Goal: Transaction & Acquisition: Download file/media

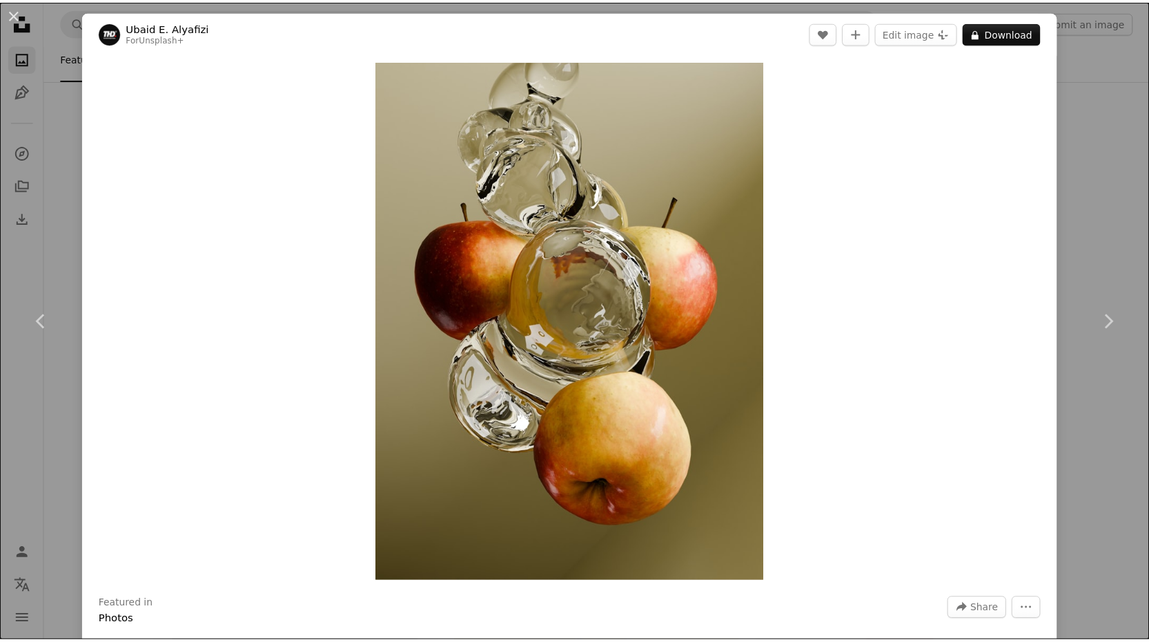
scroll to position [2552, 0]
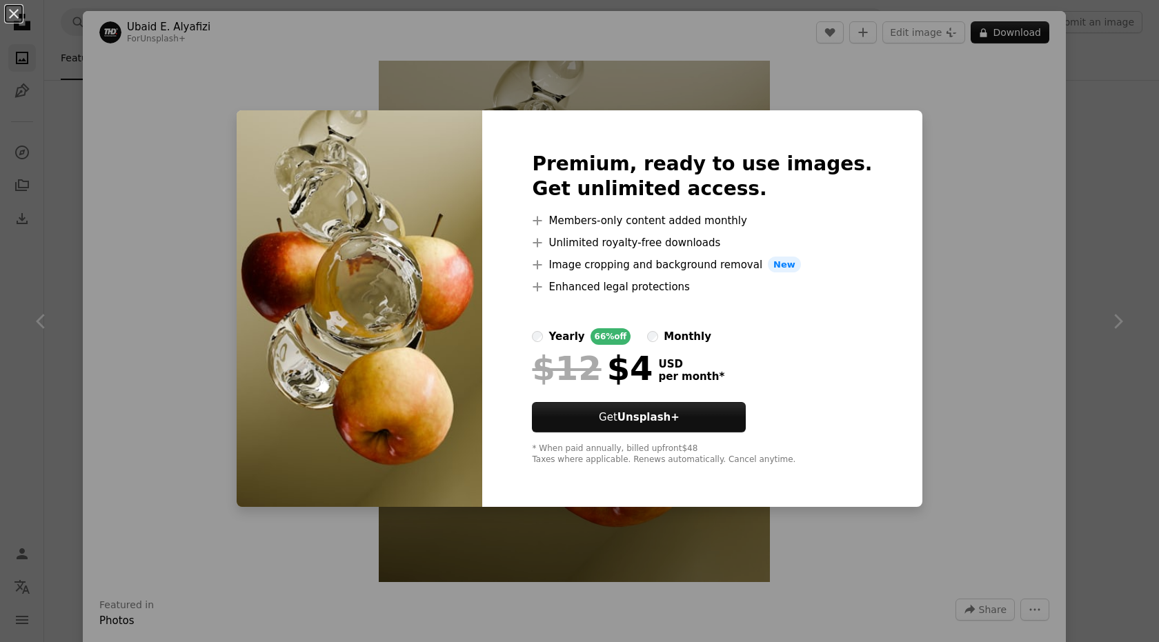
click at [948, 272] on div "An X shape Premium, ready to use images. Get unlimited access. A plus sign Memb…" at bounding box center [579, 321] width 1159 height 642
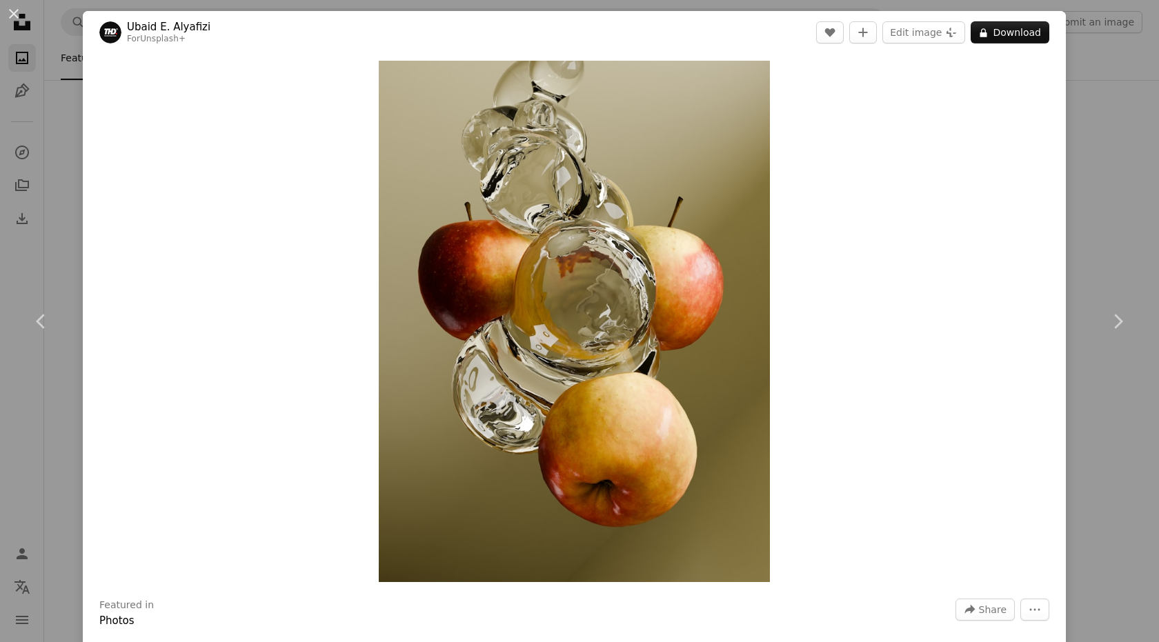
click at [44, 101] on div "An X shape Chevron left Chevron right [PERSON_NAME] Alyafizi For Unsplash+ A he…" at bounding box center [579, 321] width 1159 height 642
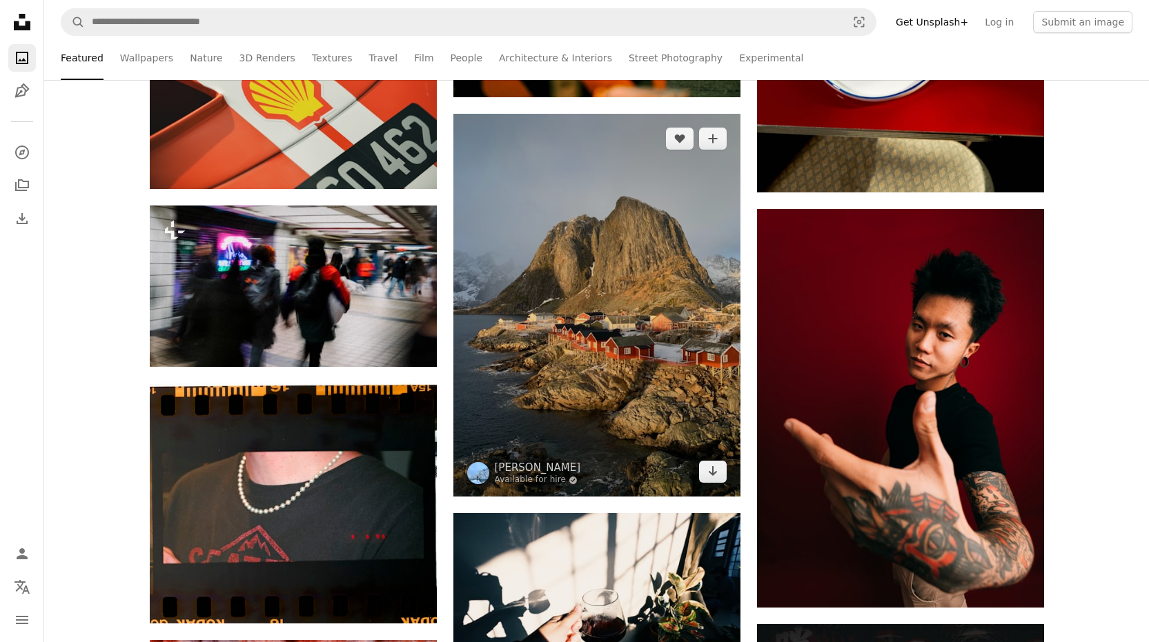
scroll to position [7450, 0]
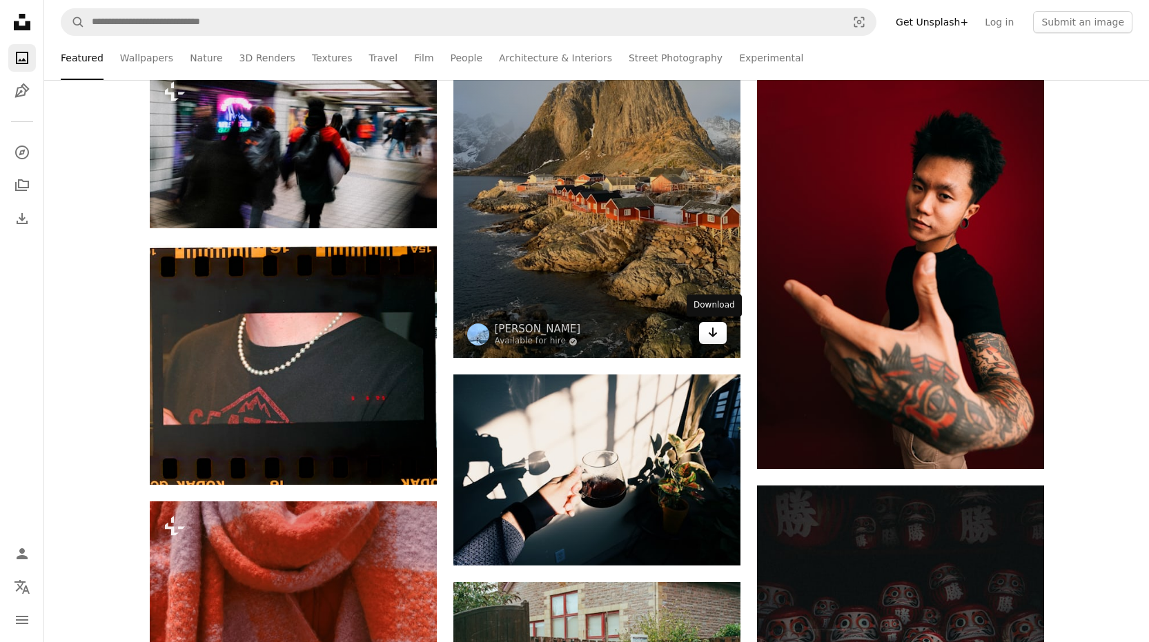
click at [705, 335] on link "Arrow pointing down" at bounding box center [713, 333] width 28 height 22
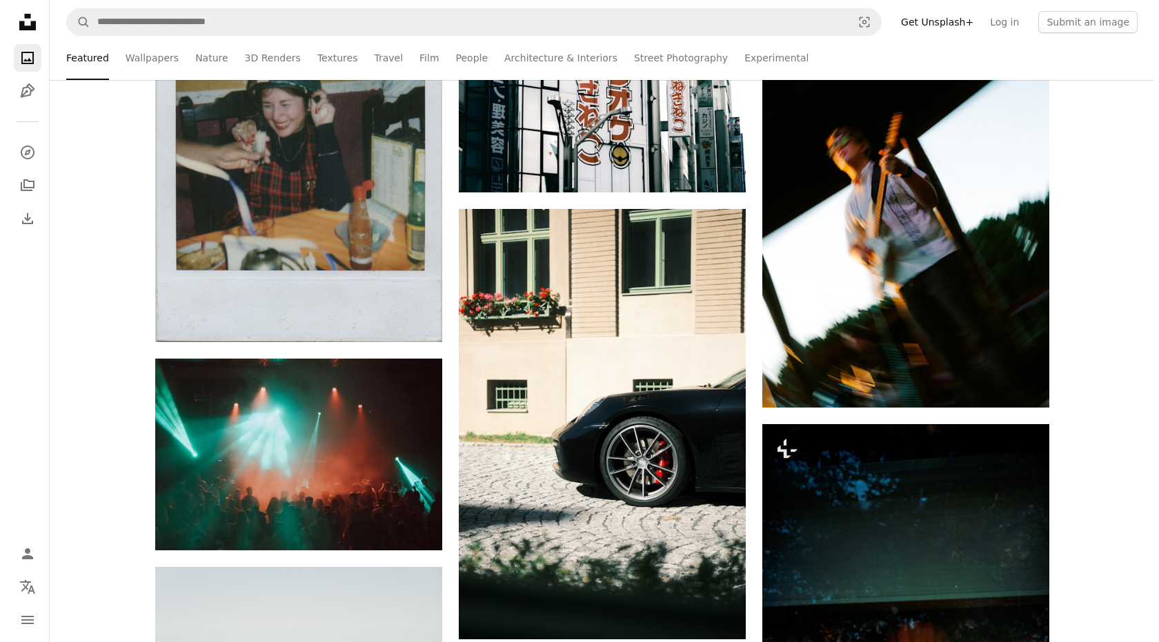
scroll to position [8554, 0]
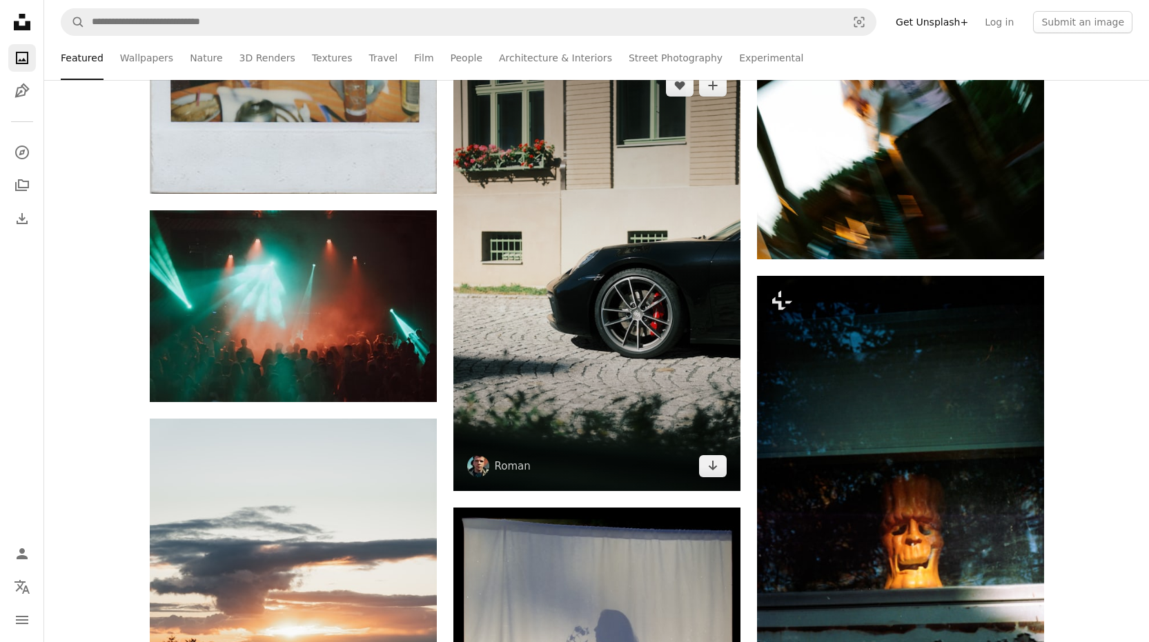
click at [571, 324] on img at bounding box center [596, 276] width 287 height 430
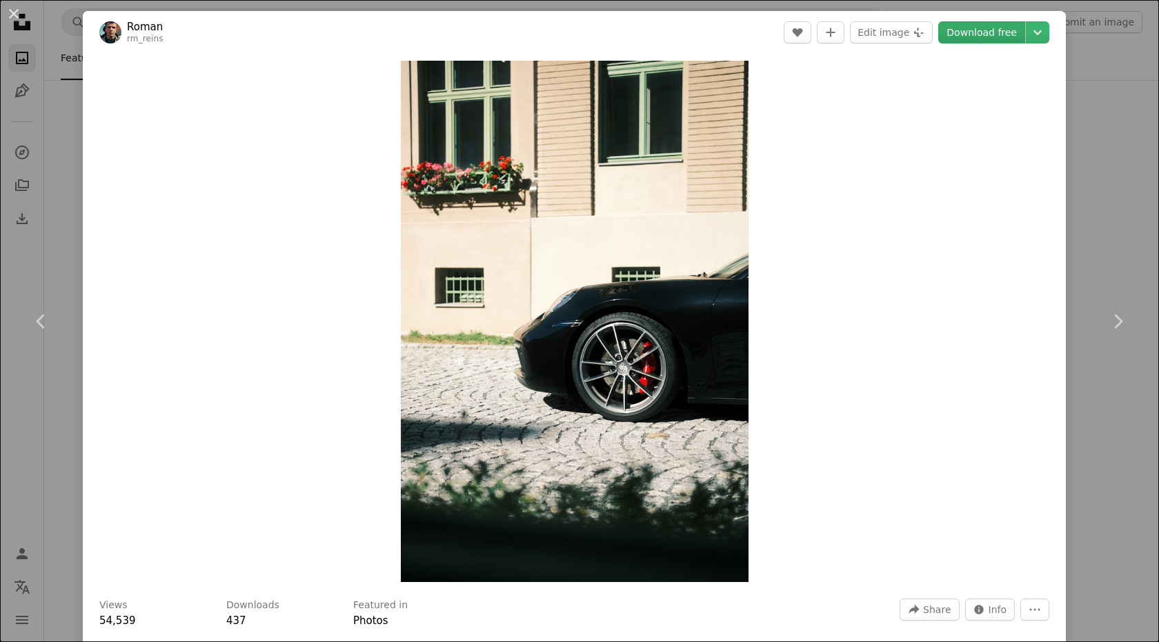
click at [969, 34] on link "Download free" at bounding box center [981, 32] width 87 height 22
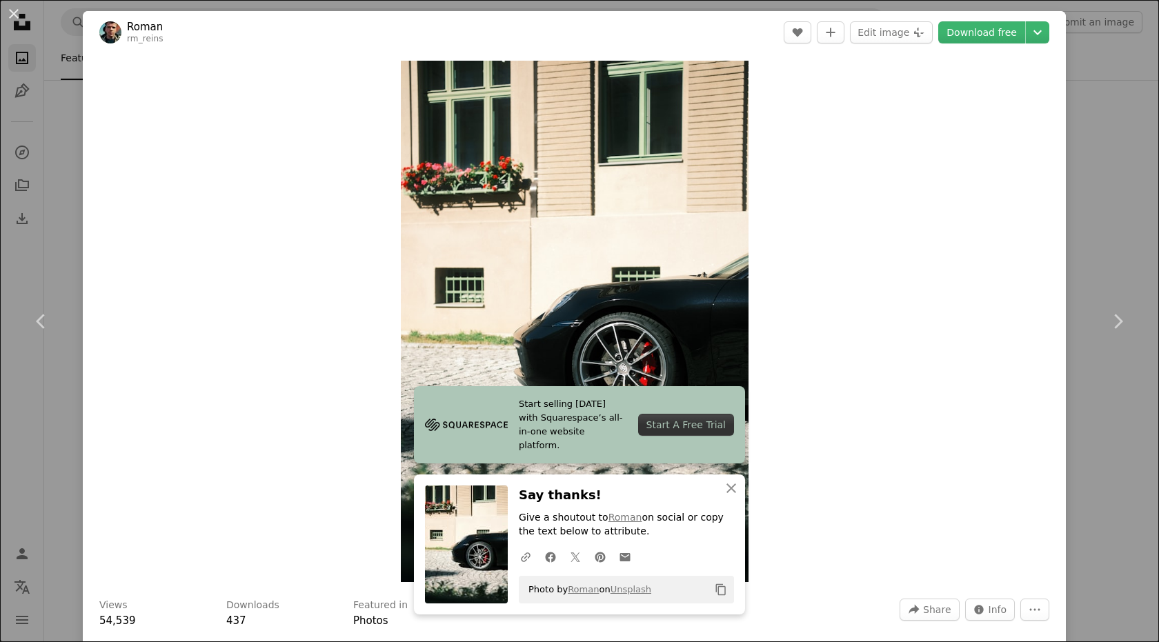
click at [973, 184] on div "Zoom in" at bounding box center [574, 321] width 983 height 535
